Goal: Use online tool/utility: Utilize a website feature to perform a specific function

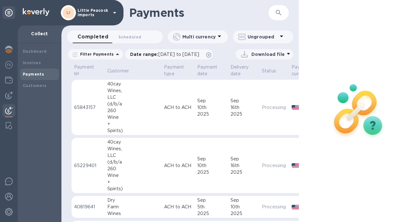
scroll to position [353, 2]
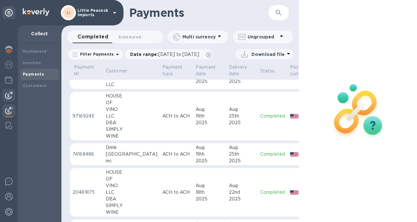
click at [9, 94] on img at bounding box center [9, 95] width 8 height 8
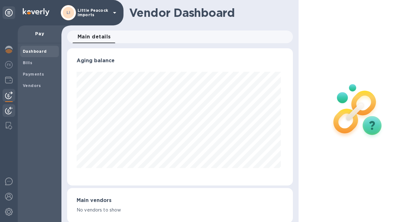
scroll to position [137, 223]
click at [7, 108] on img at bounding box center [9, 110] width 8 height 8
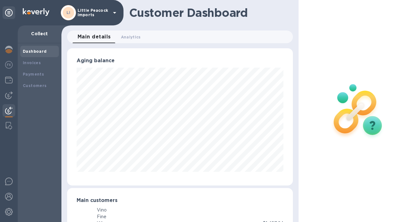
scroll to position [137, 224]
click at [38, 74] on b "Payments" at bounding box center [33, 74] width 21 height 5
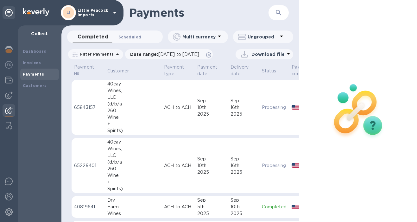
click at [128, 37] on span "Scheduled 0" at bounding box center [130, 37] width 23 height 7
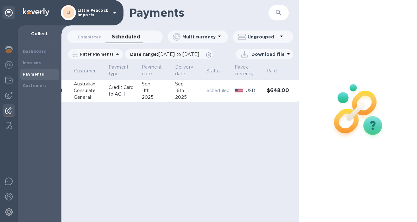
scroll to position [0, 37]
click at [172, 93] on div "16th" at bounding box center [185, 90] width 26 height 7
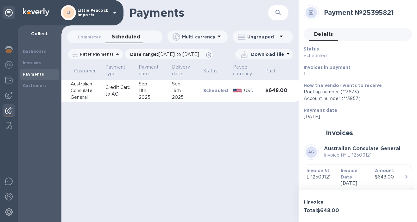
scroll to position [55, 0]
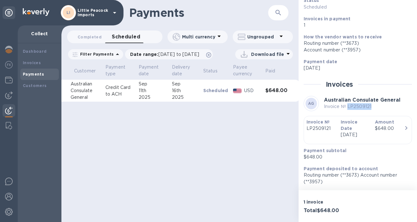
drag, startPoint x: 376, startPoint y: 99, endPoint x: 347, endPoint y: 98, distance: 28.2
click at [347, 103] on p "Invoice № LP2509121" at bounding box center [362, 106] width 77 height 7
copy p "LP2509121"
click at [354, 65] on p "[DATE]" at bounding box center [355, 68] width 103 height 7
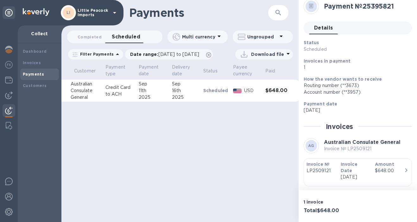
scroll to position [0, 0]
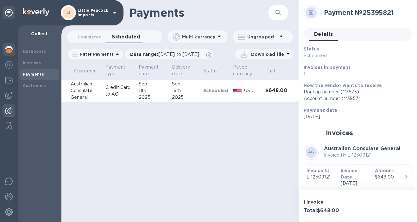
click at [10, 47] on img at bounding box center [9, 50] width 8 height 8
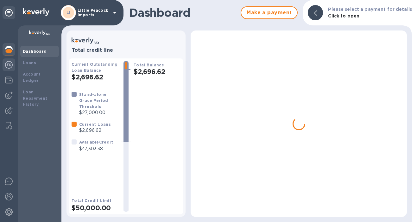
click at [10, 63] on img at bounding box center [9, 65] width 8 height 8
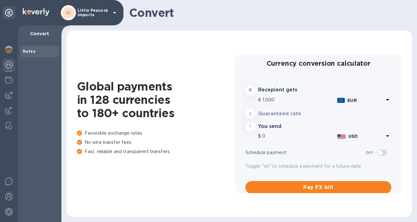
type input "1,189.48"
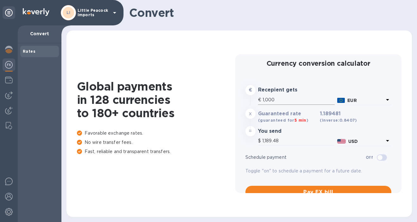
click at [295, 100] on input "1,000" at bounding box center [299, 100] width 72 height 10
type input "2"
type input "2.38"
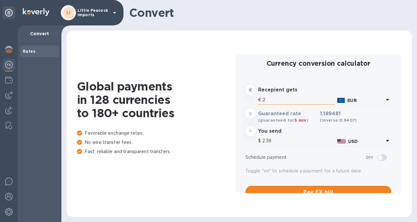
type input "29"
type input "34.49"
type input "2,909"
type input "3,460.2"
type input "29,090"
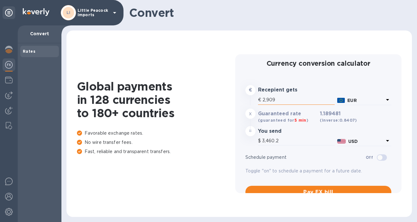
type input "34,602"
type input "2,909"
type input "3,460.2"
type input "290"
type input "344.95"
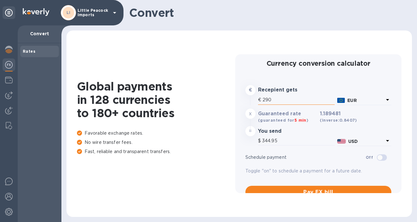
type input "29"
type input "34.49"
type input "2"
type input "2.38"
type input "20"
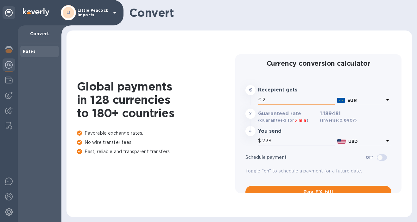
type input "23.79"
type input "200"
type input "237.9"
type input "2,000"
type input "2,378.96"
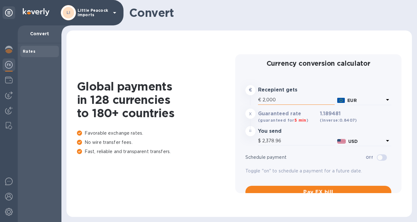
type input "20,000"
type input "23,789.62"
type input "20,000"
click at [351, 100] on b "EUR" at bounding box center [352, 100] width 9 height 5
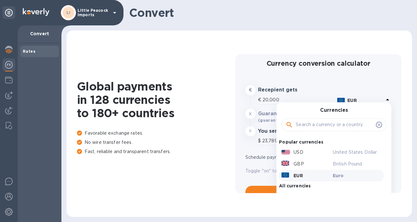
click at [321, 131] on div at bounding box center [334, 124] width 105 height 22
click at [330, 127] on input "text" at bounding box center [335, 125] width 78 height 10
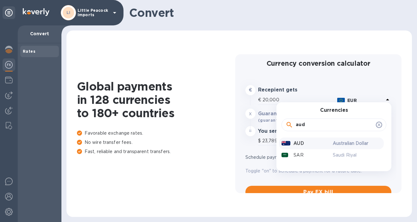
type input "aud"
click at [297, 141] on p "AUD" at bounding box center [299, 143] width 10 height 7
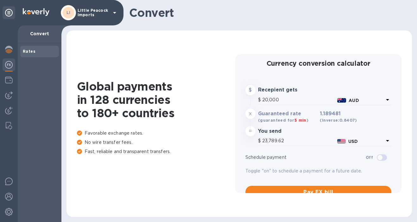
type input "13,477.42"
